Goal: Task Accomplishment & Management: Use online tool/utility

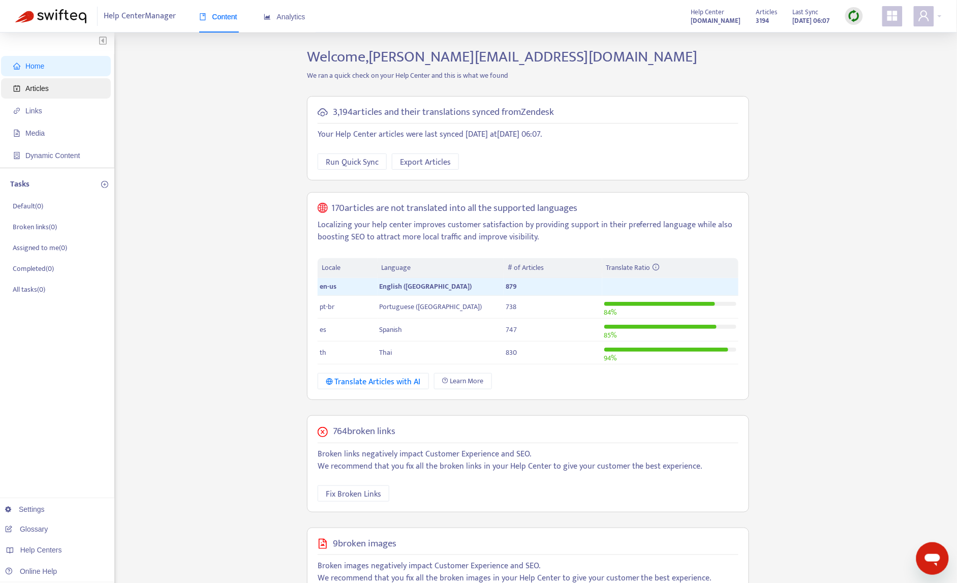
click at [67, 92] on span "Articles" at bounding box center [57, 88] width 89 height 20
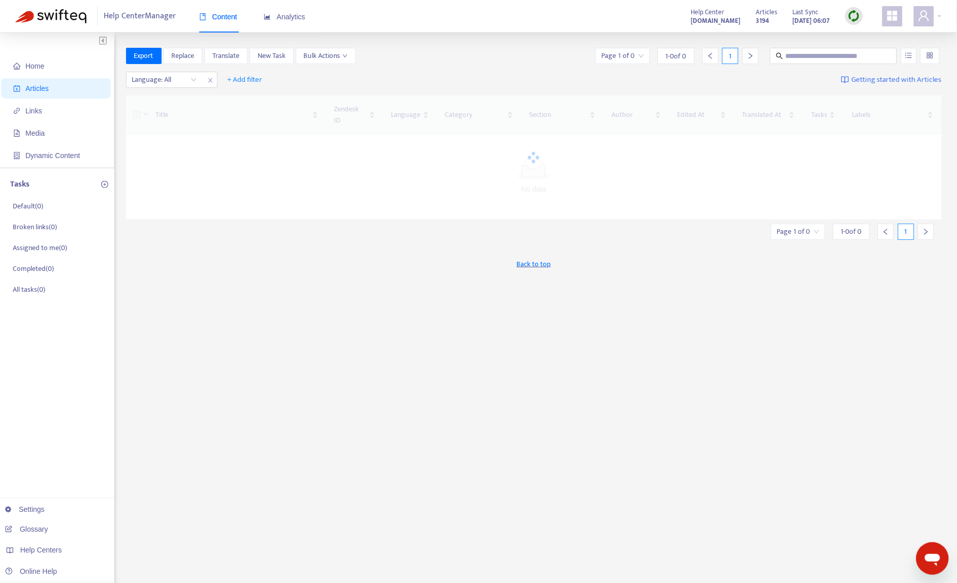
click at [602, 22] on div at bounding box center [854, 16] width 18 height 18
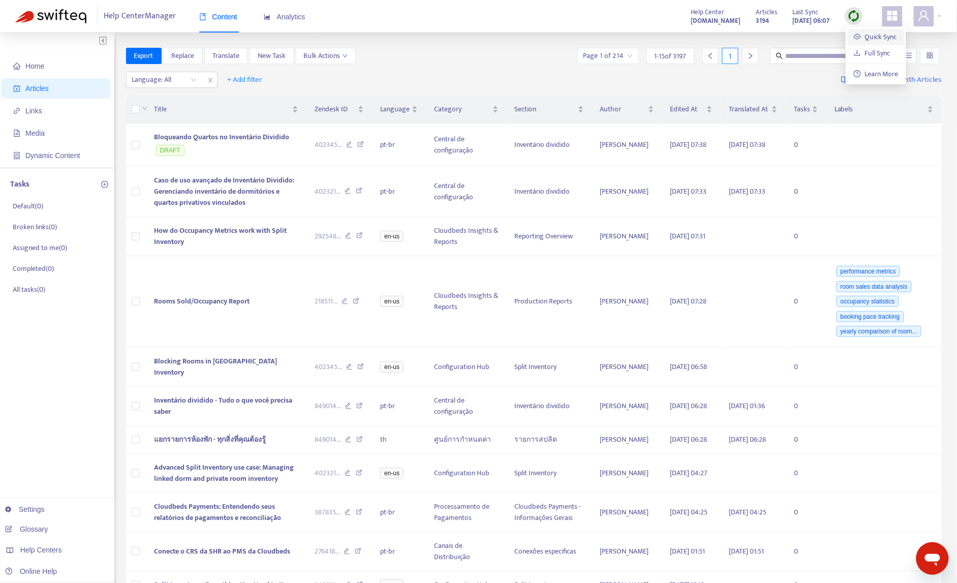
click at [602, 40] on link "Quick Sync" at bounding box center [875, 37] width 43 height 12
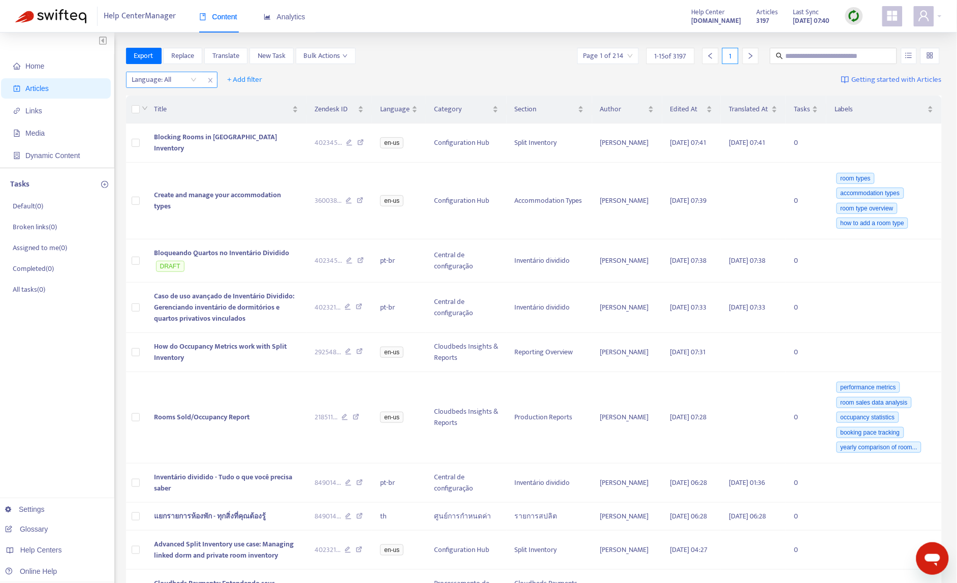
click at [177, 75] on div at bounding box center [159, 80] width 61 height 12
click at [164, 99] on div "en-us" at bounding box center [223, 99] width 177 height 11
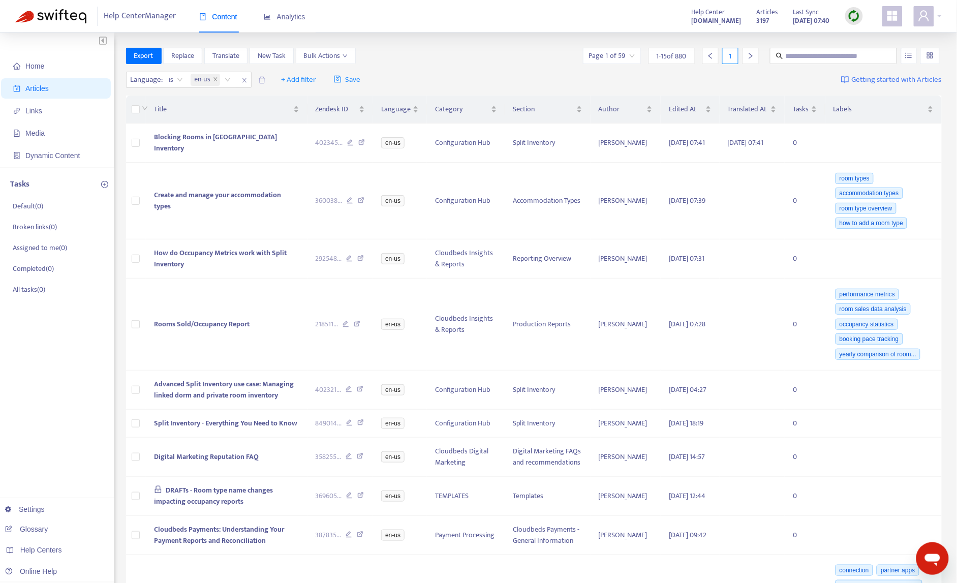
click at [479, 74] on div "Language : is en-us + Add filter Save Getting started with Articles" at bounding box center [534, 80] width 816 height 24
click at [245, 313] on td "Rooms Sold/Occupancy Report" at bounding box center [227, 324] width 162 height 92
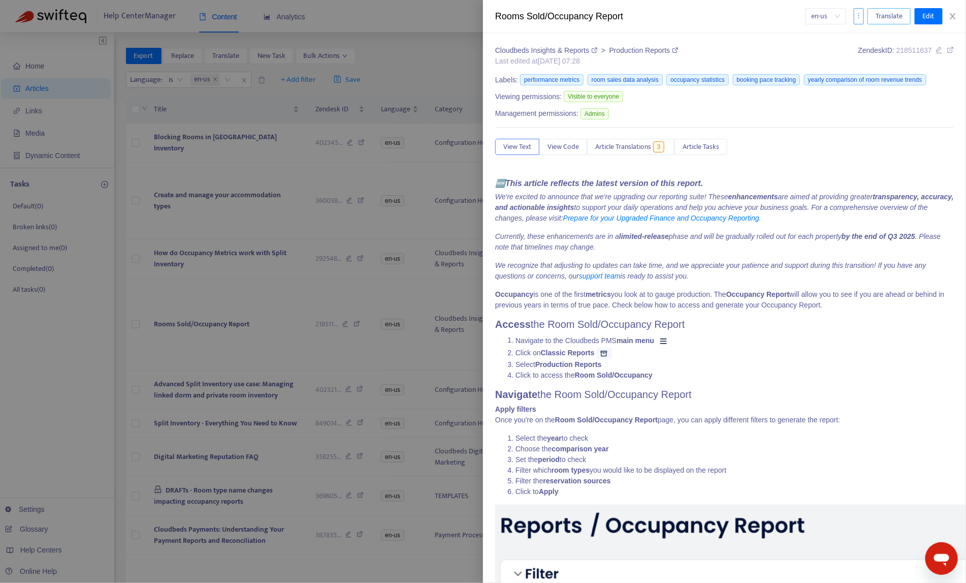
click at [602, 16] on button "Translate" at bounding box center [889, 16] width 43 height 16
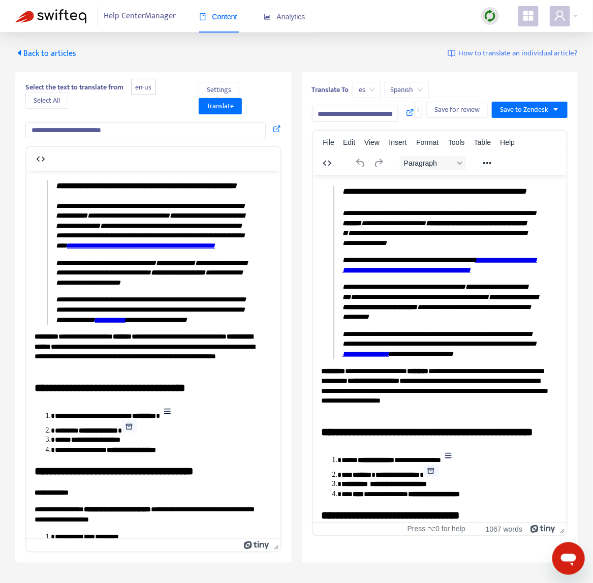
click at [364, 89] on span "es" at bounding box center [367, 89] width 16 height 15
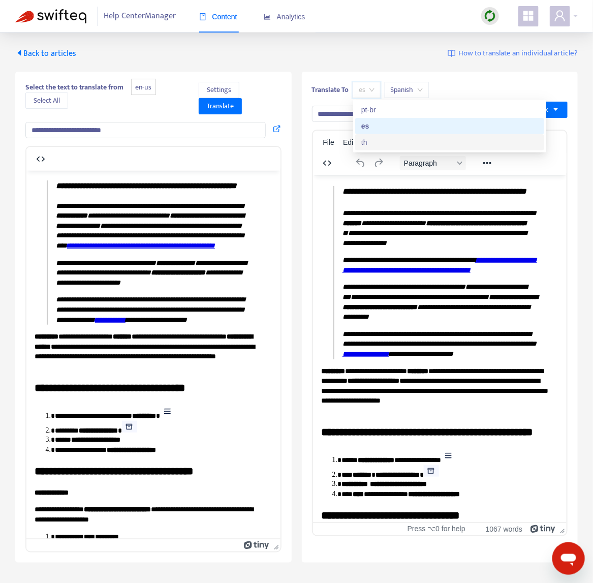
click at [375, 142] on div "th" at bounding box center [449, 142] width 177 height 11
type input "**********"
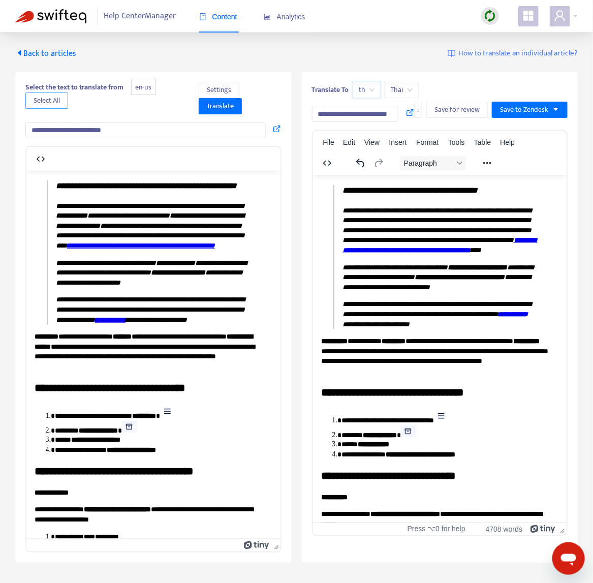
click at [54, 95] on span "Select All" at bounding box center [47, 100] width 26 height 11
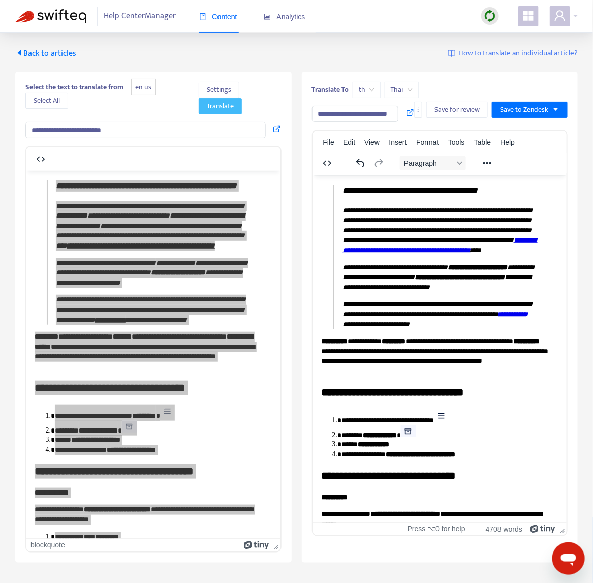
click at [227, 110] on span "Translate" at bounding box center [220, 106] width 27 height 11
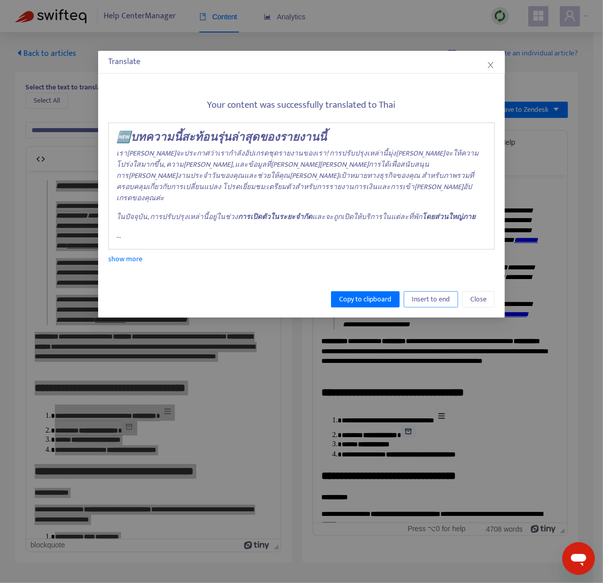
click at [416, 294] on span "Insert to end" at bounding box center [431, 299] width 38 height 11
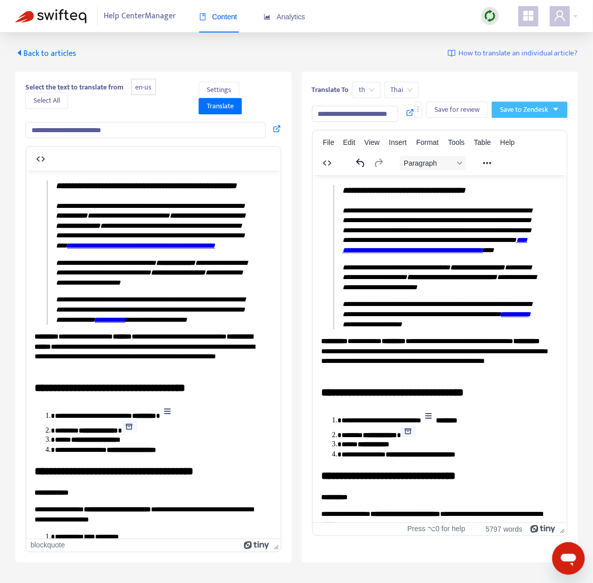
click at [528, 114] on span "Save to Zendesk" at bounding box center [524, 109] width 48 height 11
click at [523, 132] on span "Publish" at bounding box center [519, 129] width 39 height 11
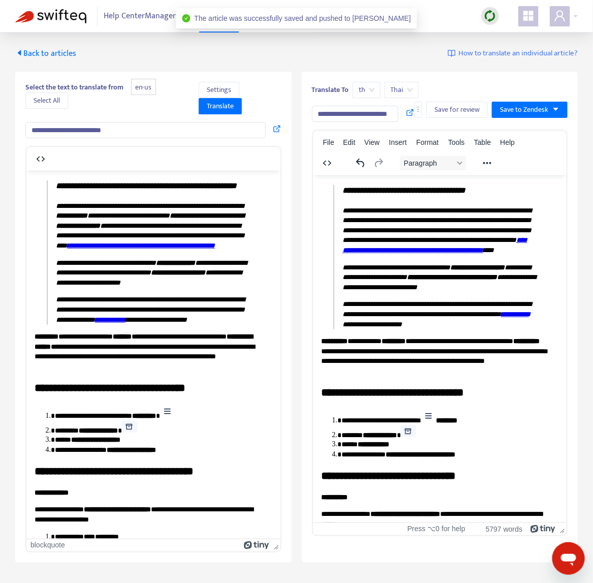
click at [40, 50] on span "Back to articles" at bounding box center [45, 54] width 61 height 14
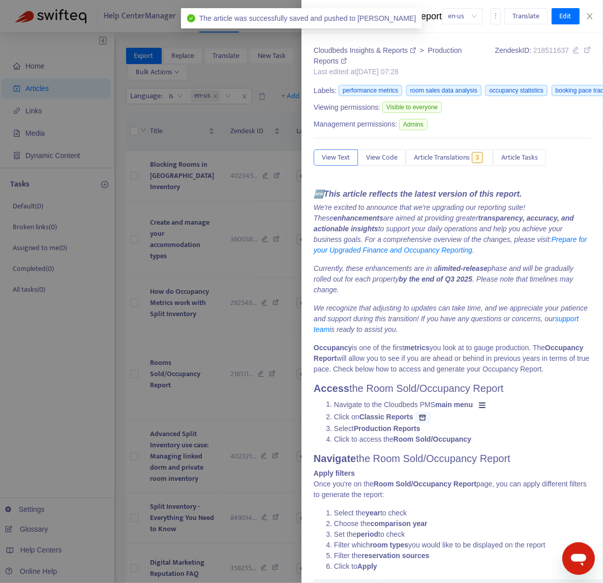
click at [197, 262] on div at bounding box center [301, 291] width 603 height 583
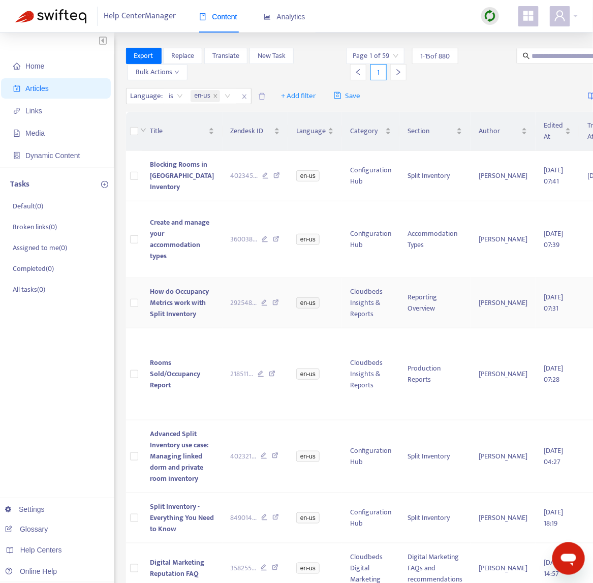
click at [196, 328] on td "How do Occupancy Metrics work with Split Inventory" at bounding box center [182, 303] width 80 height 50
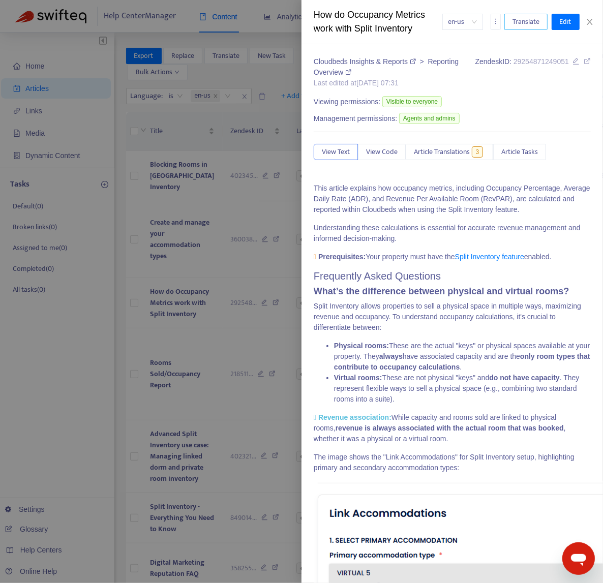
click at [528, 25] on span "Translate" at bounding box center [525, 21] width 27 height 11
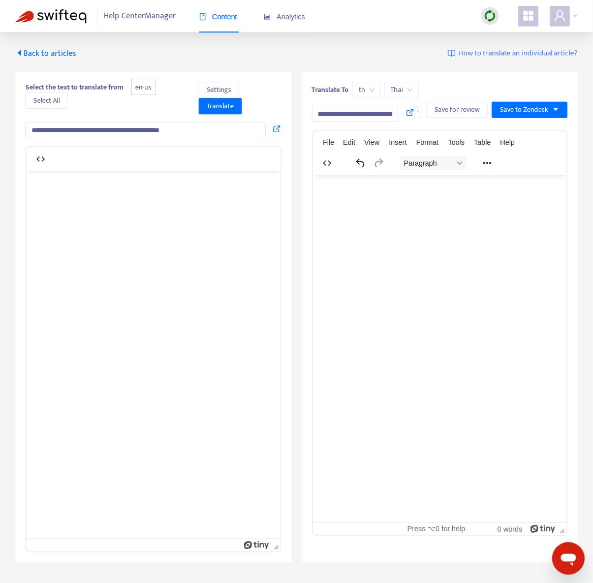
type input "**********"
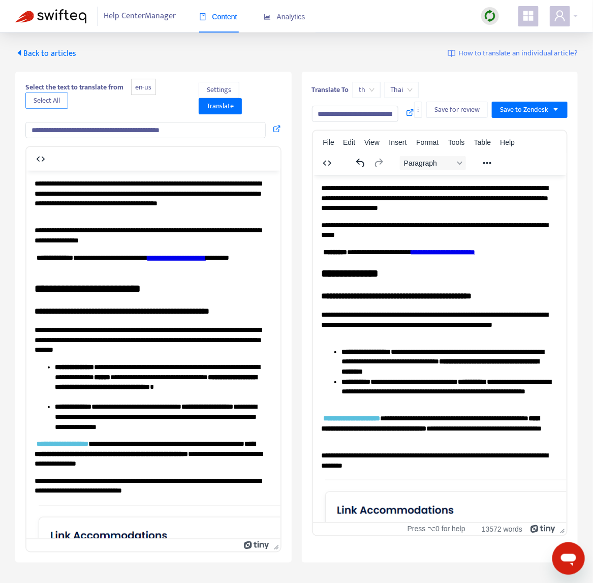
click at [48, 101] on span "Select All" at bounding box center [47, 100] width 26 height 11
click at [223, 107] on span "Translate" at bounding box center [220, 106] width 27 height 11
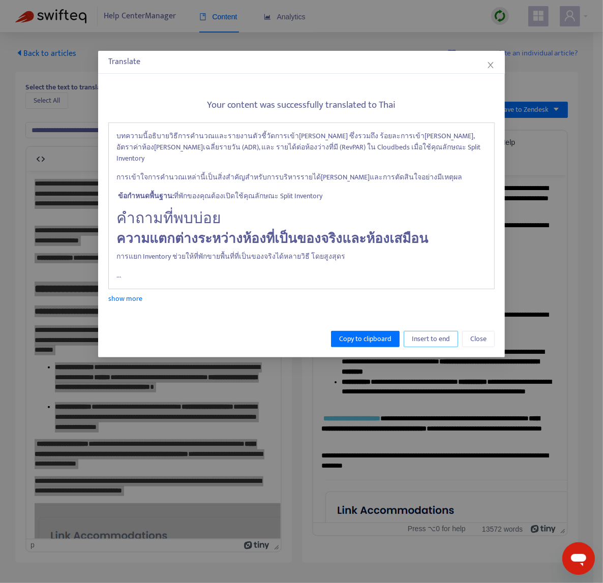
drag, startPoint x: 435, startPoint y: 327, endPoint x: 499, endPoint y: 167, distance: 172.6
click at [436, 333] on span "Insert to end" at bounding box center [431, 338] width 38 height 11
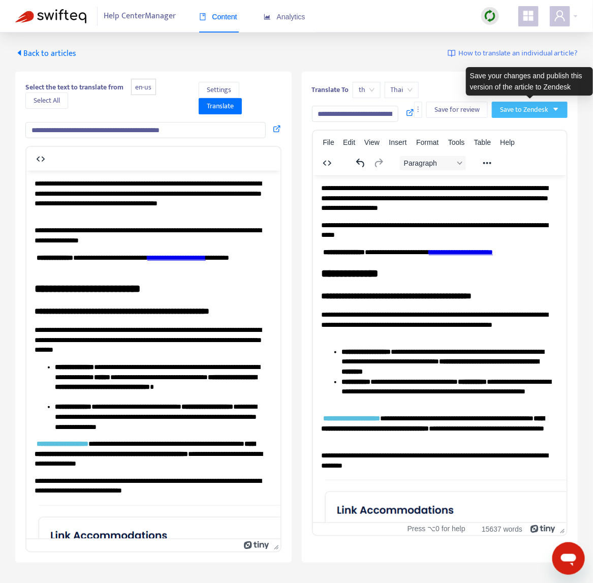
click at [524, 112] on span "Save to Zendesk" at bounding box center [524, 109] width 48 height 11
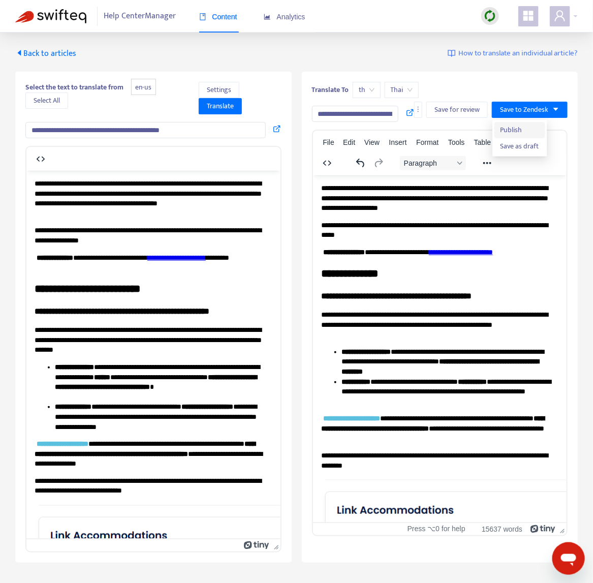
click at [520, 132] on span "Publish" at bounding box center [519, 129] width 39 height 11
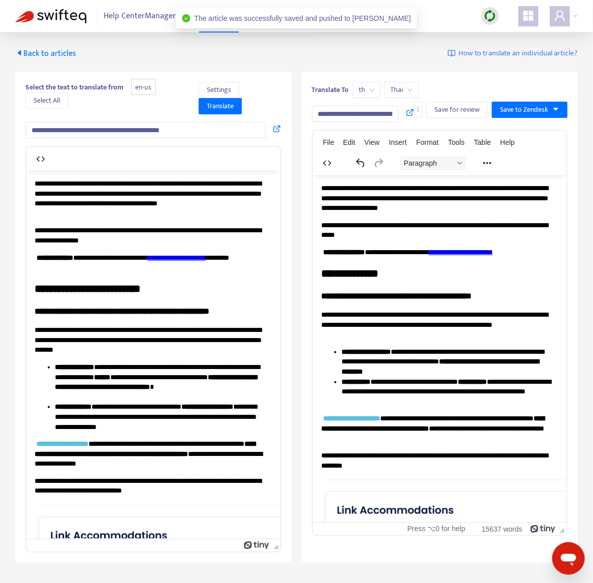
click at [58, 51] on span "Back to articles" at bounding box center [45, 54] width 61 height 14
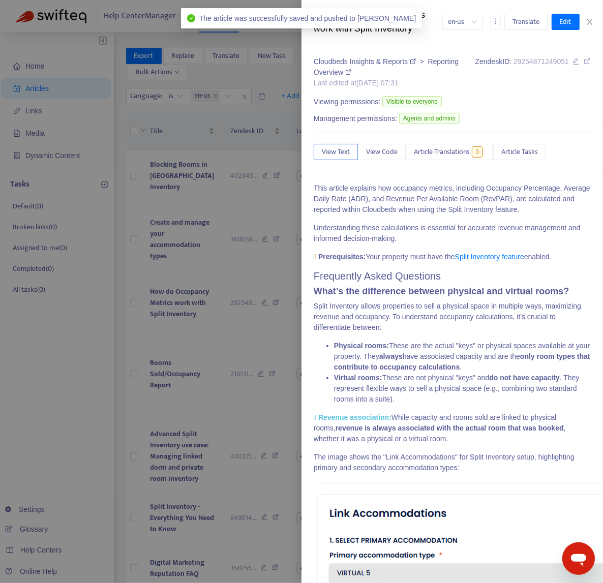
click at [224, 404] on div at bounding box center [301, 291] width 603 height 583
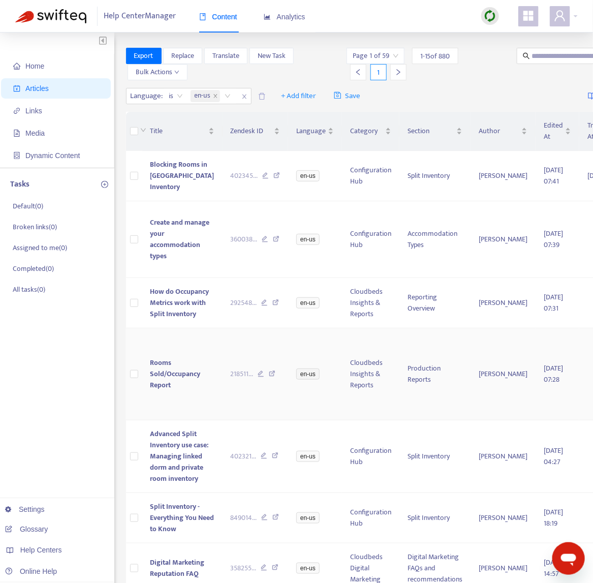
click at [269, 380] on icon at bounding box center [272, 374] width 7 height 9
click at [190, 262] on td "Create and manage your accommodation types" at bounding box center [182, 239] width 80 height 77
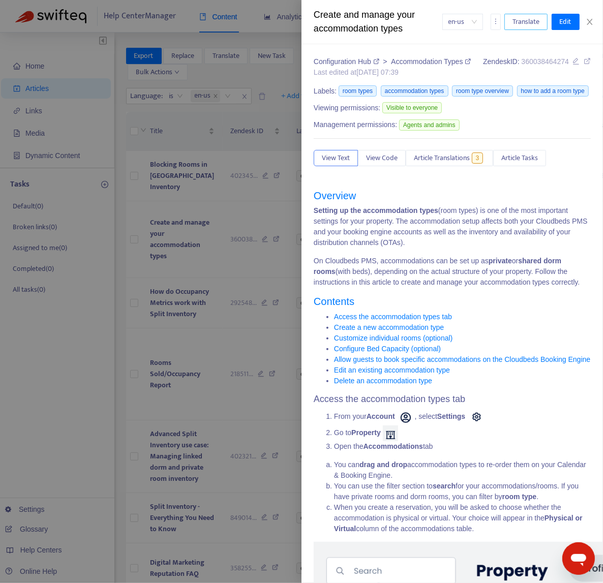
click at [537, 20] on span "Translate" at bounding box center [525, 21] width 27 height 11
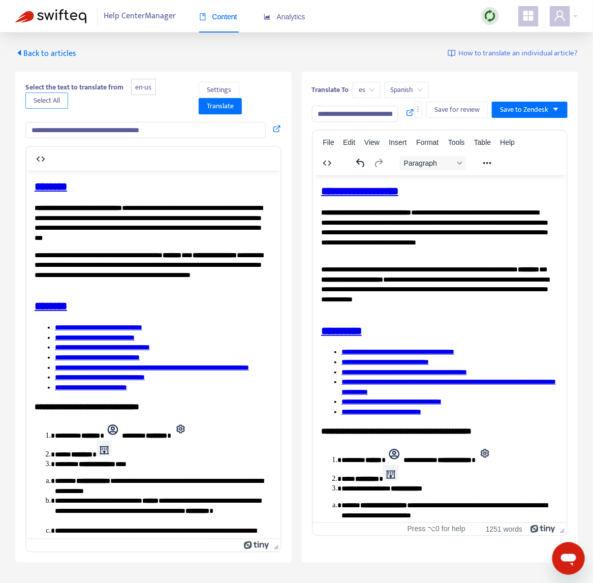
click at [35, 97] on span "Select All" at bounding box center [47, 100] width 26 height 11
click at [367, 82] on span "es" at bounding box center [367, 89] width 16 height 15
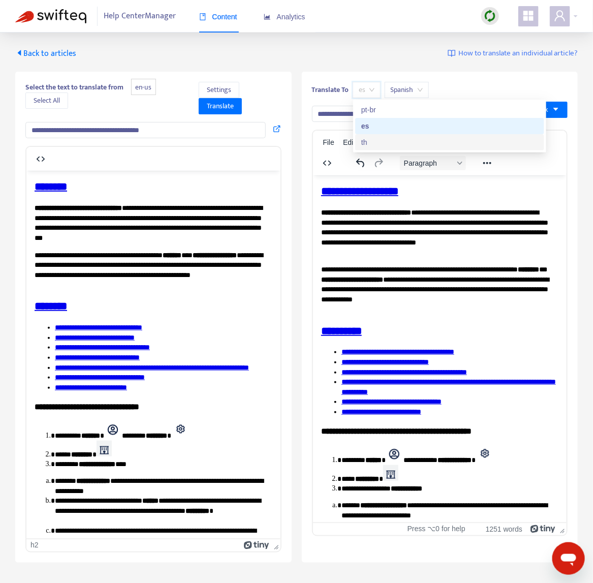
click at [369, 148] on div "th" at bounding box center [449, 142] width 189 height 16
type input "**********"
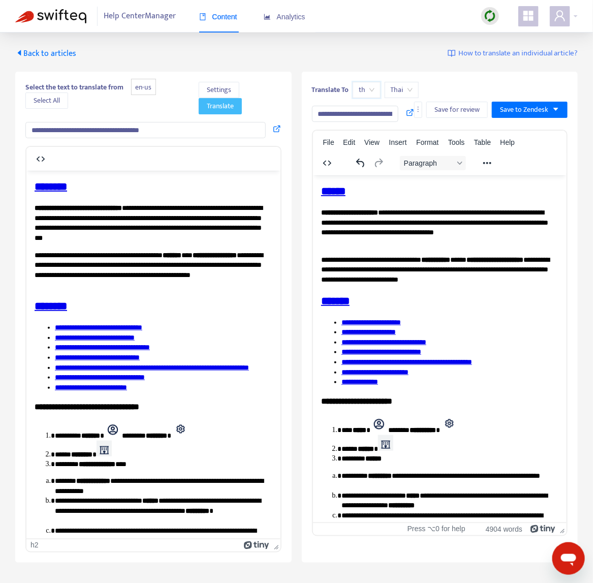
click at [230, 103] on span "Translate" at bounding box center [220, 106] width 27 height 11
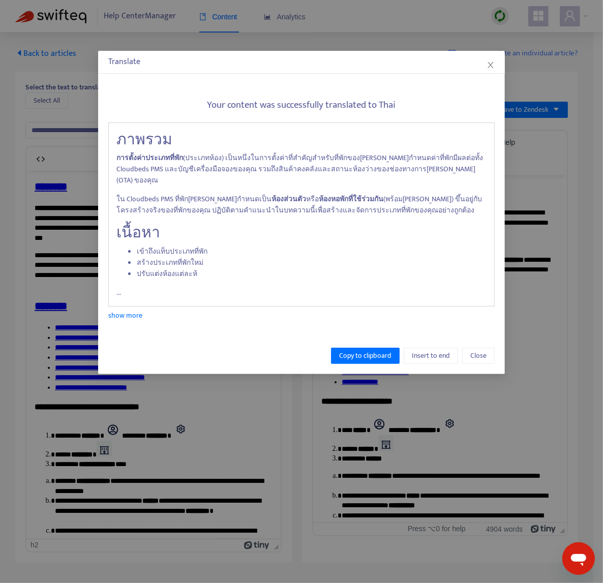
click at [441, 363] on div "Translate Your content was successfully translated to Thai ภาพรวม การตั้งค่าประ…" at bounding box center [301, 291] width 603 height 583
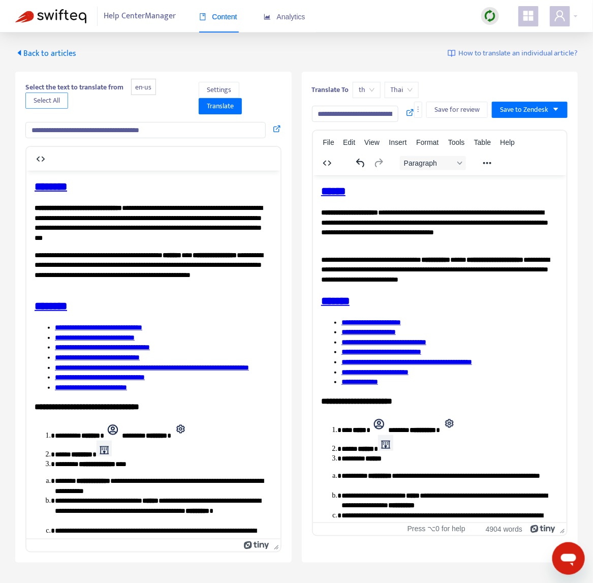
click at [47, 95] on span "Select All" at bounding box center [47, 100] width 26 height 11
click at [229, 108] on span "Translate" at bounding box center [220, 106] width 27 height 11
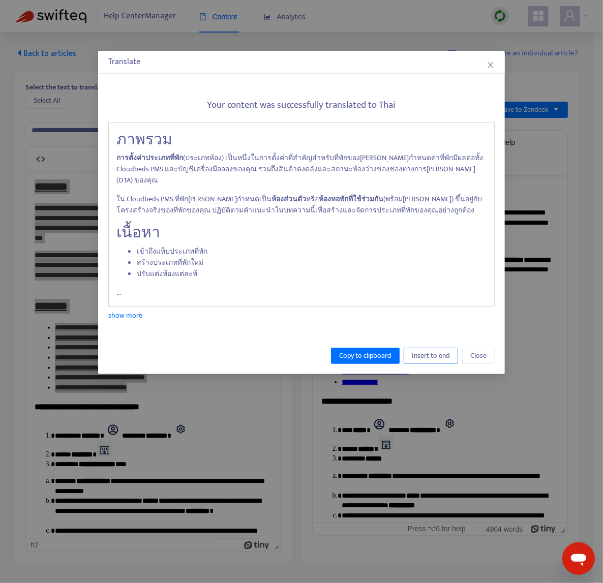
click at [436, 350] on span "Insert to end" at bounding box center [431, 355] width 38 height 11
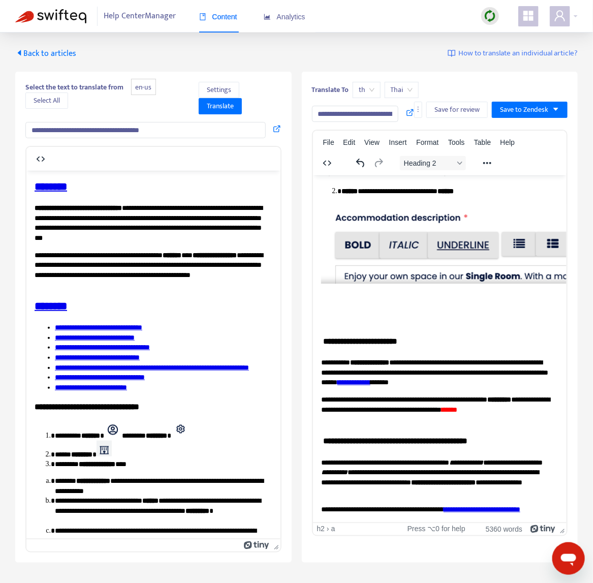
scroll to position [5755, 0]
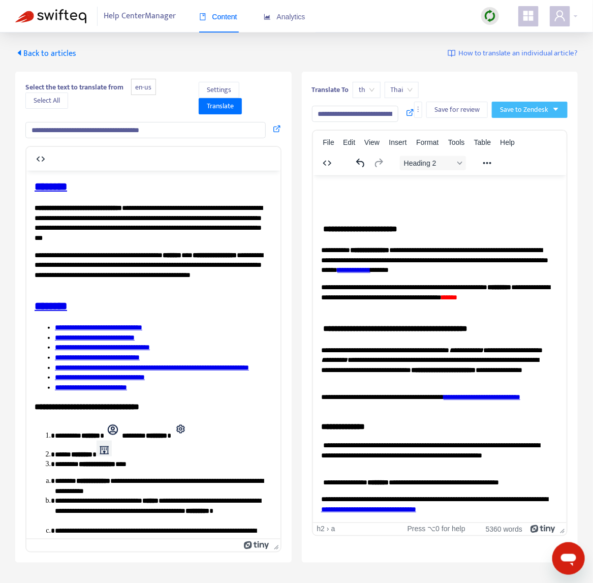
click at [528, 115] on button "Save to Zendesk" at bounding box center [530, 110] width 76 height 16
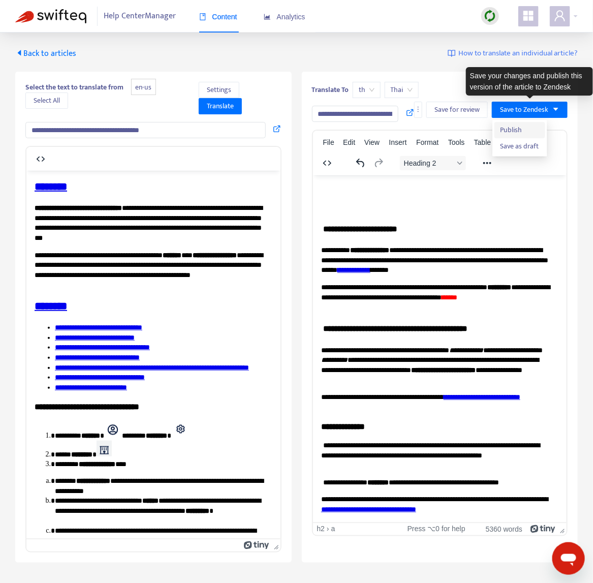
click at [522, 127] on span "Publish" at bounding box center [519, 129] width 39 height 11
